Goal: Information Seeking & Learning: Check status

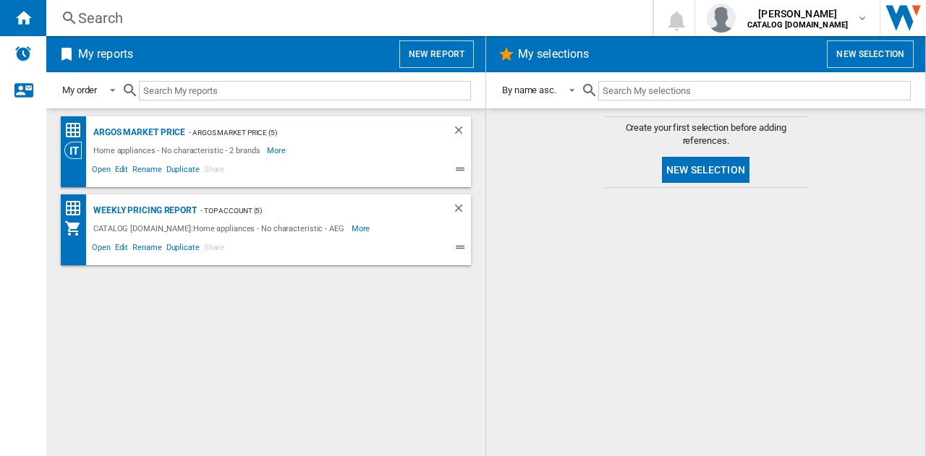
click at [168, 15] on div "Search" at bounding box center [346, 18] width 537 height 20
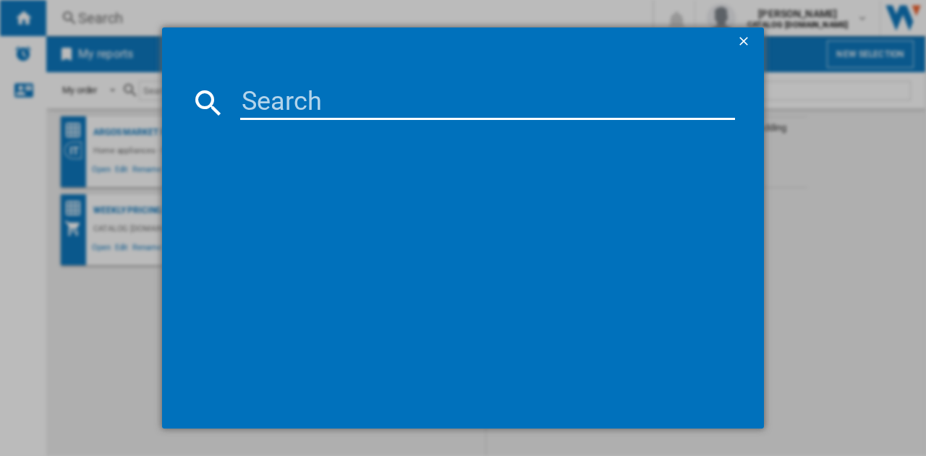
click at [304, 105] on input at bounding box center [487, 102] width 495 height 35
type input "LFR61144b"
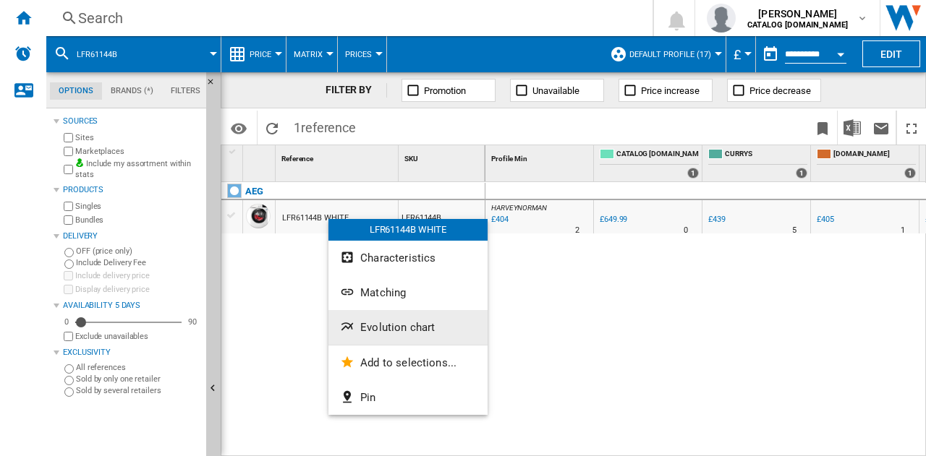
click at [417, 329] on span "Evolution chart" at bounding box center [397, 327] width 75 height 13
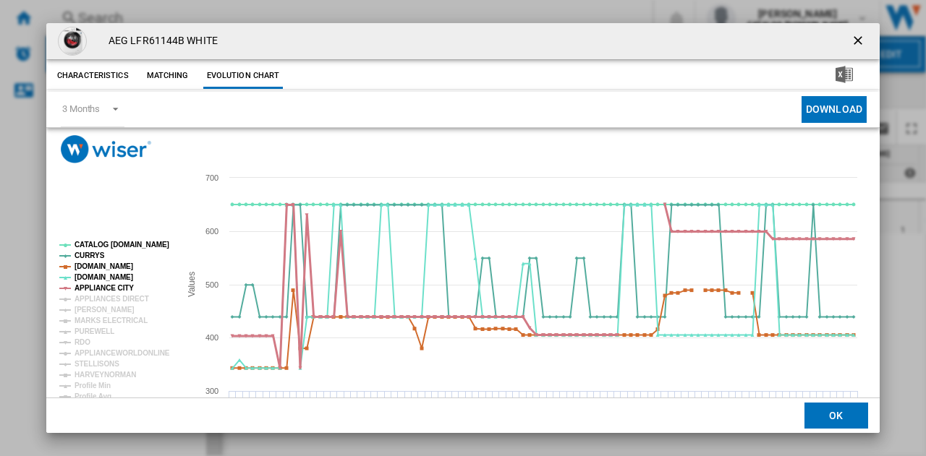
click at [99, 287] on tspan "APPLIANCE CITY" at bounding box center [104, 288] width 59 height 8
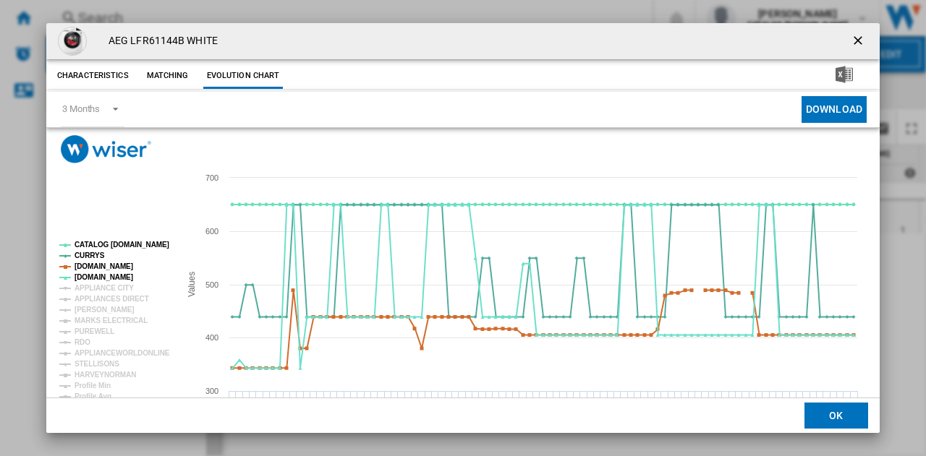
click at [99, 287] on tspan "APPLIANCE CITY" at bounding box center [104, 288] width 59 height 8
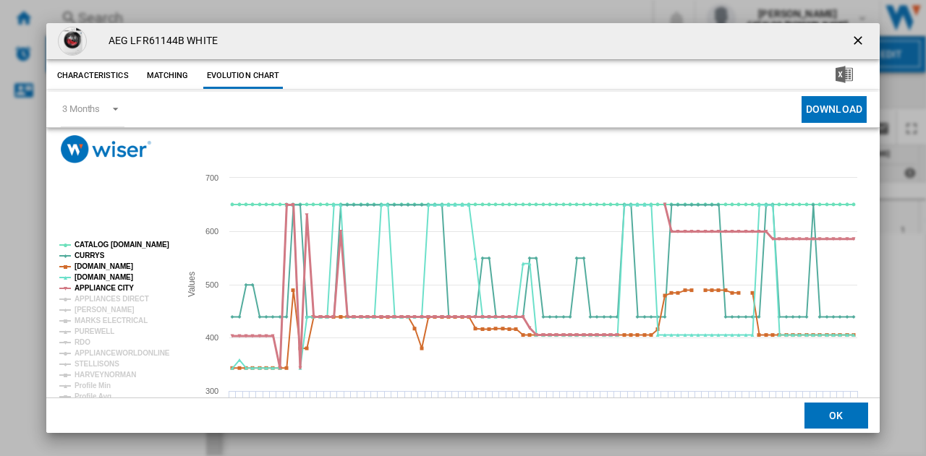
click at [99, 287] on tspan "APPLIANCE CITY" at bounding box center [104, 288] width 59 height 8
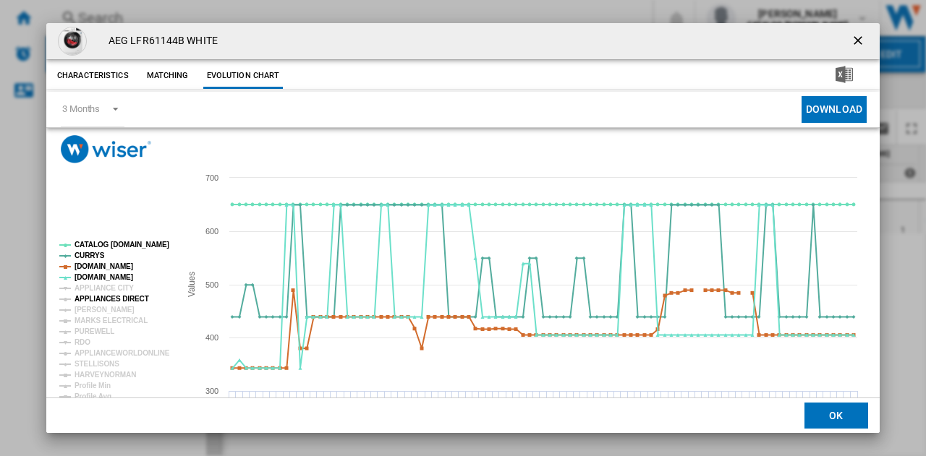
click at [91, 297] on tspan "APPLIANCES DIRECT" at bounding box center [112, 299] width 75 height 8
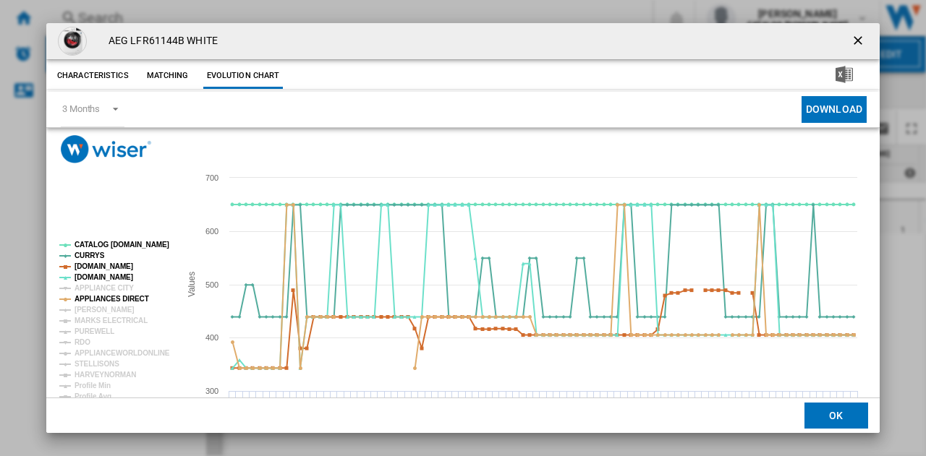
click at [91, 297] on tspan "APPLIANCES DIRECT" at bounding box center [112, 299] width 75 height 8
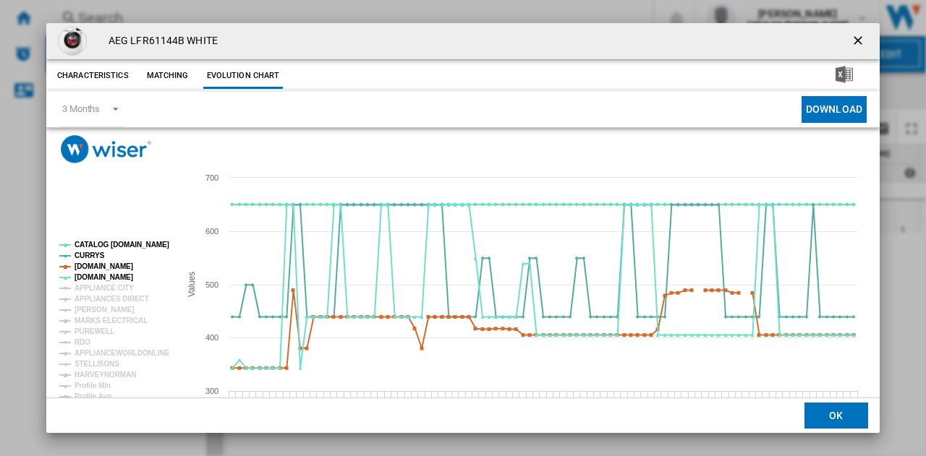
click at [91, 297] on tspan "APPLIANCES DIRECT" at bounding box center [112, 299] width 75 height 8
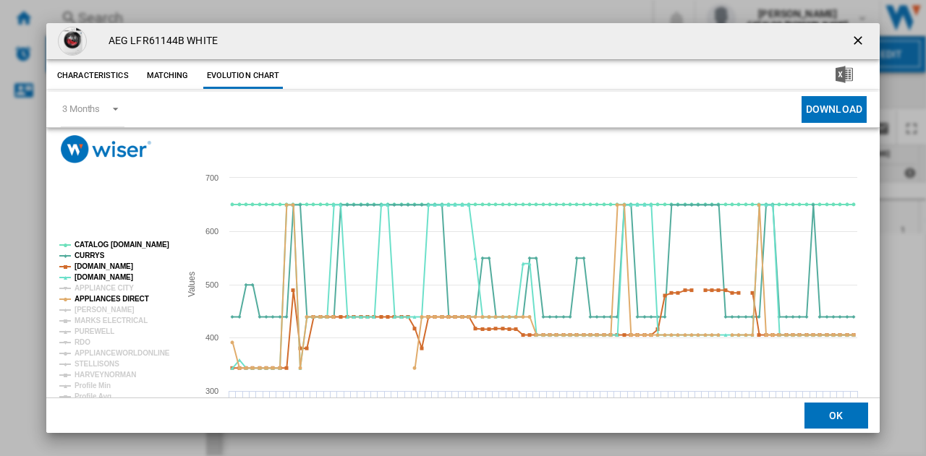
click at [91, 297] on tspan "APPLIANCES DIRECT" at bounding box center [112, 299] width 75 height 8
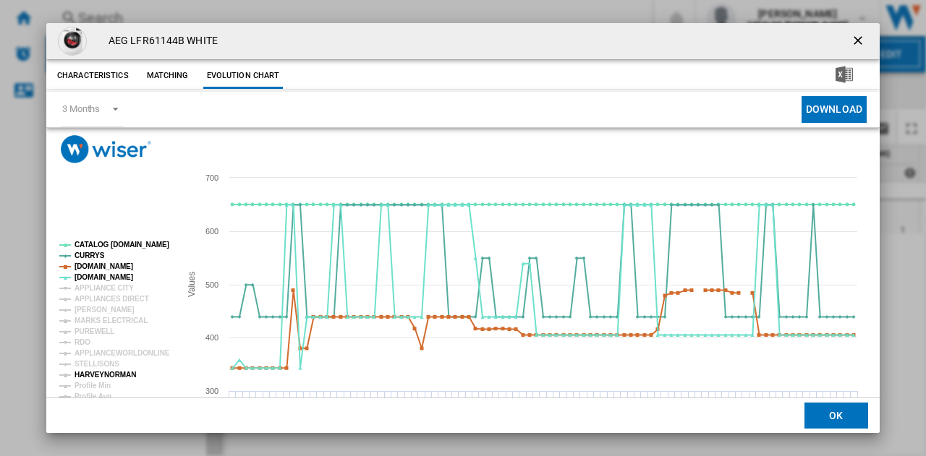
click at [98, 371] on tspan "HARVEYNORMAN" at bounding box center [105, 375] width 61 height 8
